Goal: Task Accomplishment & Management: Manage account settings

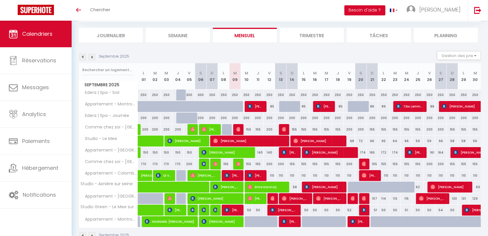
scroll to position [48, 0]
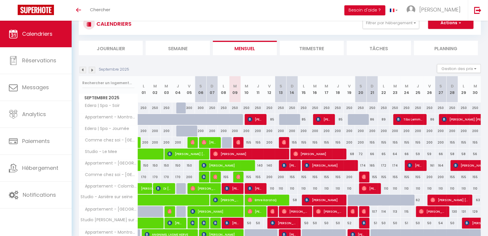
click at [95, 71] on img at bounding box center [92, 70] width 6 height 6
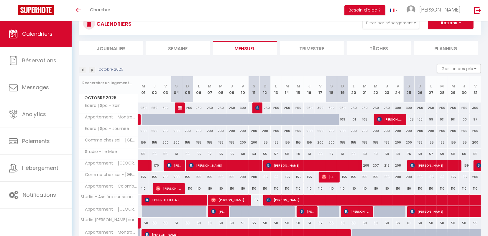
click at [80, 71] on img at bounding box center [83, 70] width 6 height 6
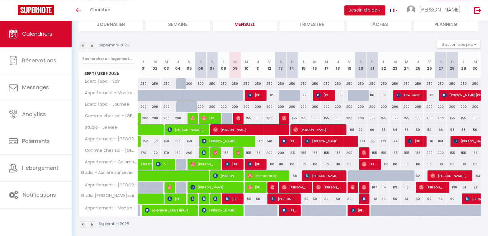
scroll to position [48, 0]
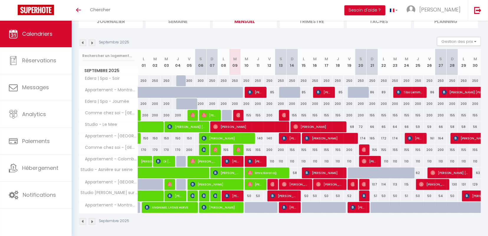
click at [240, 163] on span "[PERSON_NAME]" at bounding box center [232, 160] width 15 height 11
select select "OK"
select select "0"
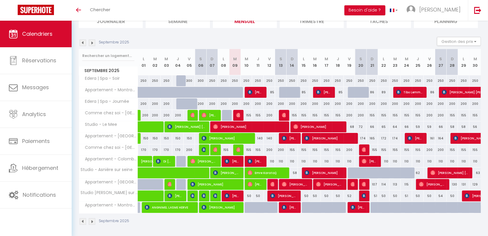
select select "1"
select select
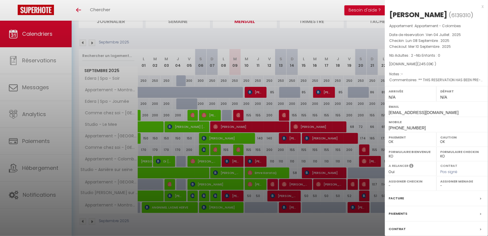
click at [240, 163] on div at bounding box center [244, 118] width 488 height 236
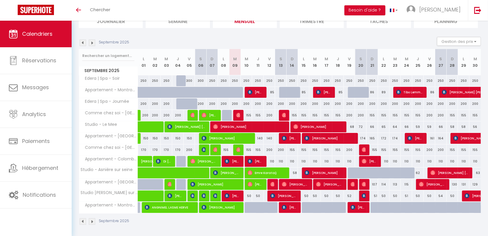
drag, startPoint x: 237, startPoint y: 185, endPoint x: 318, endPoint y: -33, distance: 232.9
click at [264, 98] on div "200" at bounding box center [258, 103] width 12 height 11
type input "200"
type input "Jeu 11 Septembre 2025"
type input "Ven 12 Septembre 2025"
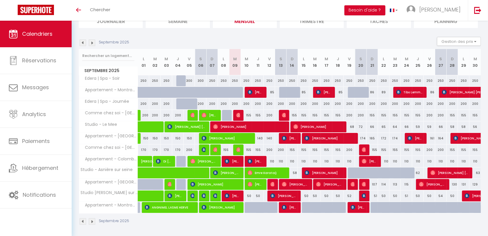
scroll to position [0, 0]
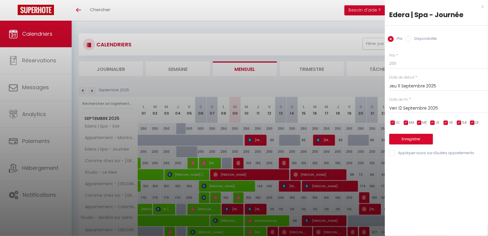
click at [206, 116] on div at bounding box center [244, 118] width 488 height 236
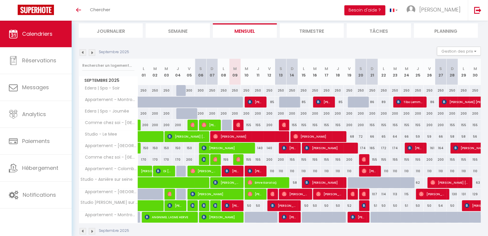
scroll to position [48, 0]
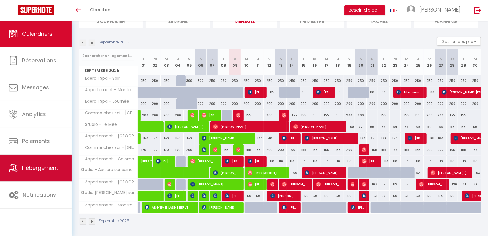
click at [47, 170] on span "Hébergement" at bounding box center [40, 167] width 36 height 7
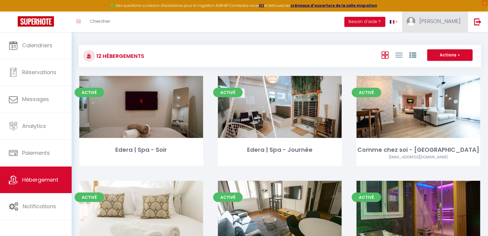
click at [457, 25] on link "[PERSON_NAME]" at bounding box center [435, 22] width 66 height 21
click at [435, 55] on link "Équipe" at bounding box center [445, 52] width 44 height 10
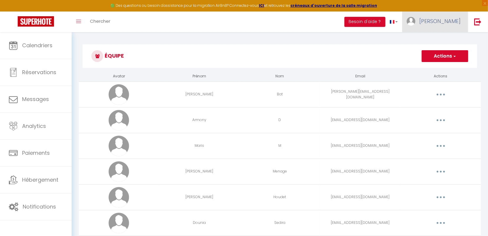
click at [449, 23] on link "[PERSON_NAME]" at bounding box center [435, 22] width 66 height 21
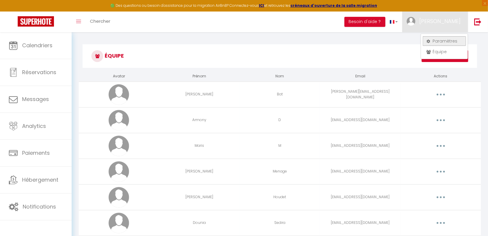
click at [437, 42] on link "Paramètres" at bounding box center [445, 41] width 44 height 10
select select "fr"
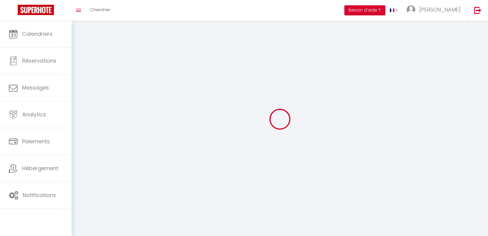
select select
type input "[PERSON_NAME]"
type input "BATONAT"
type input "0759521785"
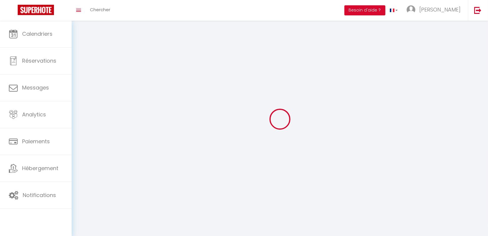
type input "25B rue de Ponthieu"
type input "75017"
type input "Paris"
type input "PEVKZcjDkJEnkY5DP8bGrHnRZ"
type input "X9gePDl7Hi8UNUf13LSWLFheN"
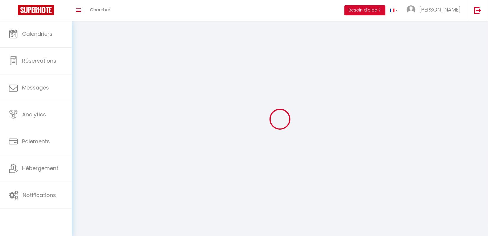
type input "https://app.superhote.com/#/get-available-rentals/X9gePDl7Hi8UNUf13LSWLFheN"
type input "PEVKZcjDkJEnkY5DP8bGrHnRZ"
type input "X9gePDl7Hi8UNUf13LSWLFheN"
type input "https://app.superhote.com/#/get-available-rentals/X9gePDl7Hi8UNUf13LSWLFheN"
select select "28"
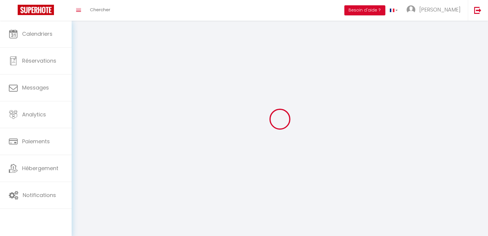
select select "fr"
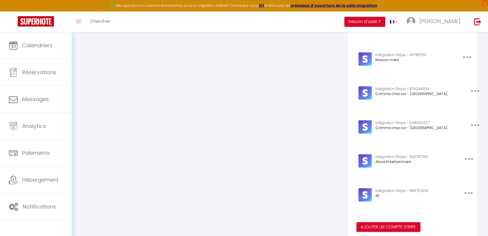
scroll to position [897, 0]
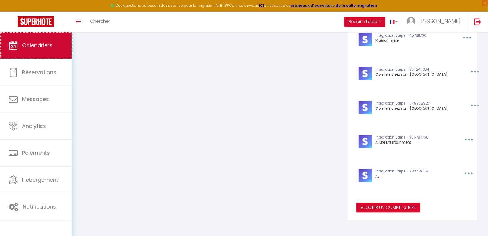
click at [31, 49] on span "Calendriers" at bounding box center [37, 45] width 30 height 7
